Goal: Check status: Check status

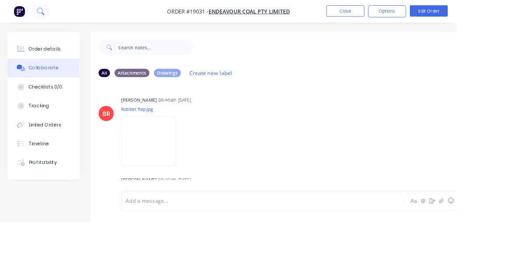
click at [48, 20] on button at bounding box center [47, 12] width 22 height 17
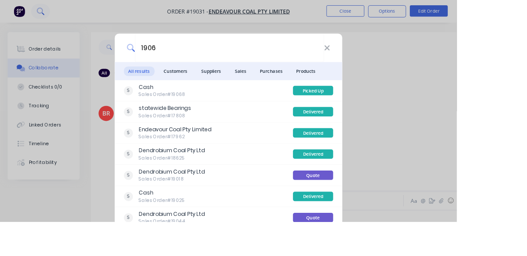
type input "19061"
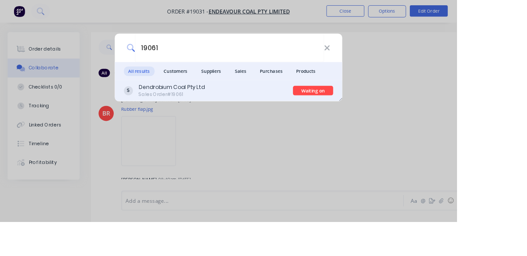
click at [236, 113] on div "Sales Order #19061" at bounding box center [198, 109] width 76 height 8
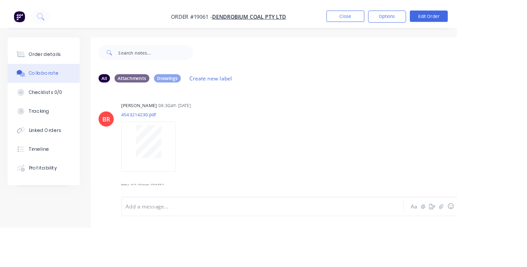
scroll to position [25, 0]
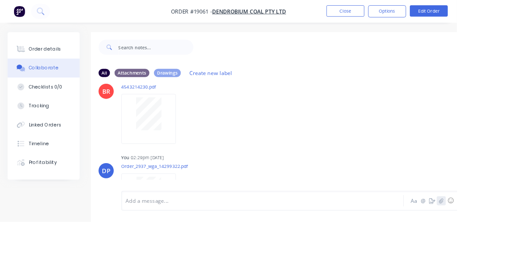
click at [508, 237] on button "button" at bounding box center [508, 232] width 10 height 10
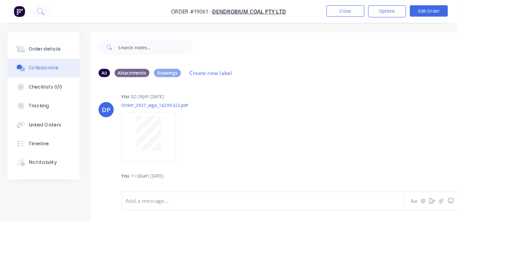
scroll to position [117, 0]
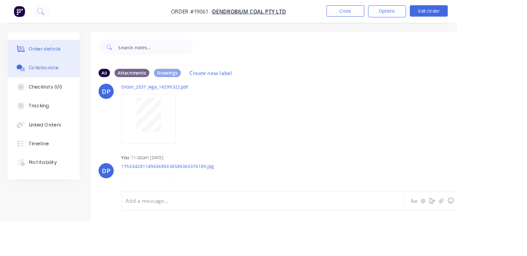
click at [46, 51] on button "Order details" at bounding box center [50, 57] width 83 height 22
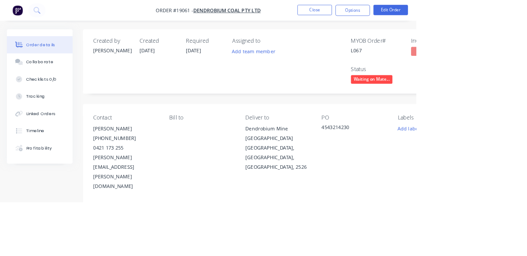
click at [479, 97] on span "Waiting on Mate..." at bounding box center [470, 100] width 52 height 11
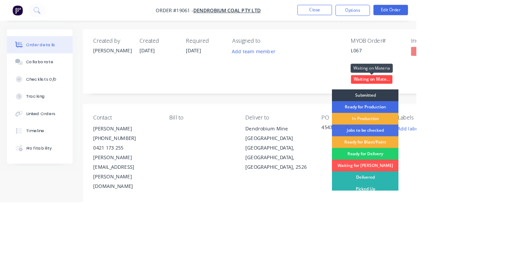
click at [482, 135] on div "Ready for Production" at bounding box center [462, 135] width 84 height 15
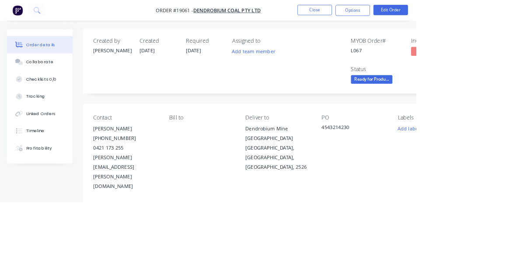
click at [478, 104] on span "Ready for Produ..." at bounding box center [470, 100] width 52 height 11
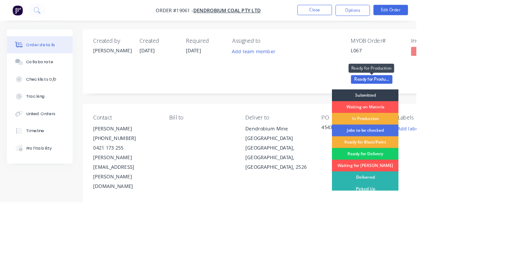
click at [475, 197] on div "Ready for Delivery" at bounding box center [462, 194] width 84 height 15
